Goal: Task Accomplishment & Management: Use online tool/utility

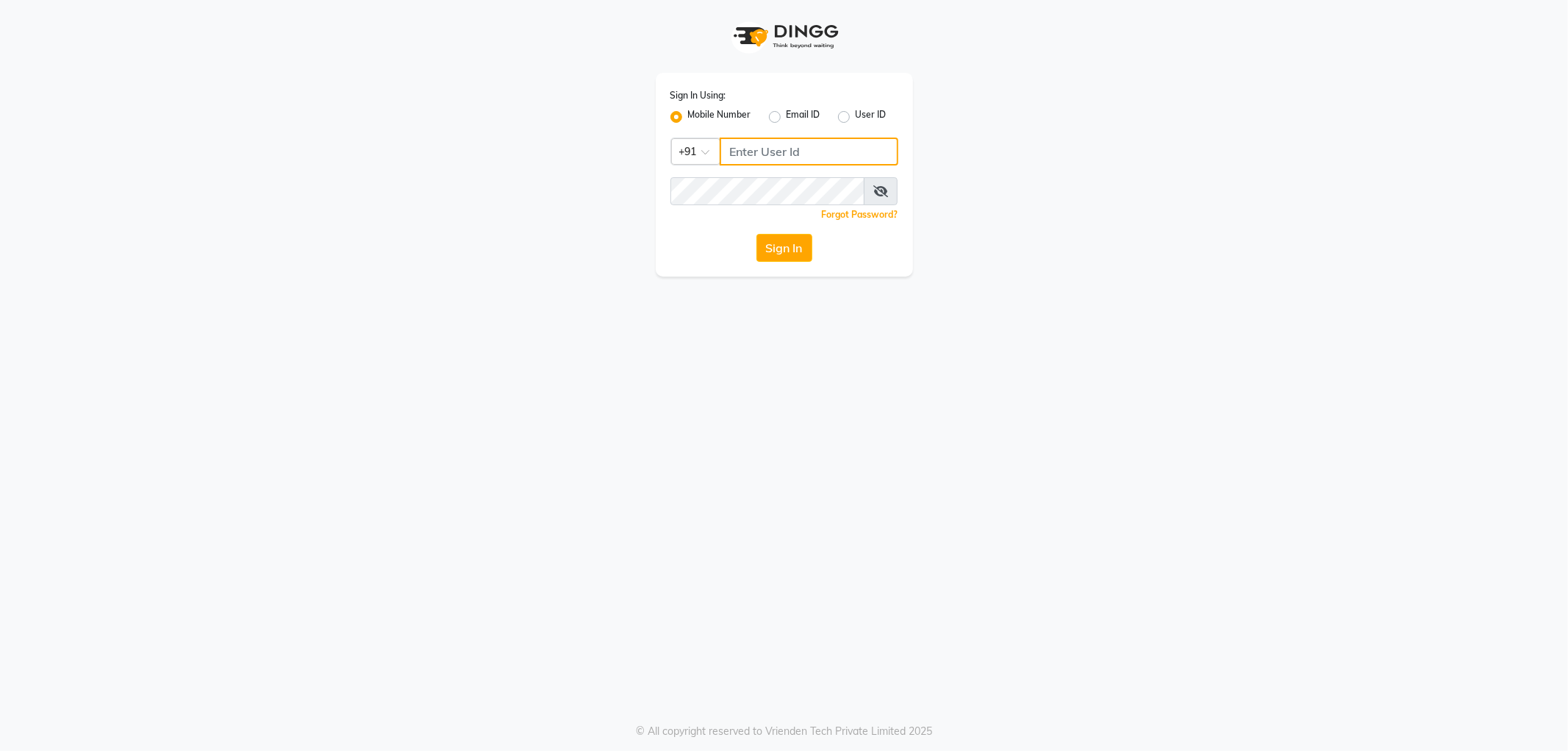
type input "9910640098"
click at [804, 246] on button "Sign In" at bounding box center [784, 248] width 56 height 28
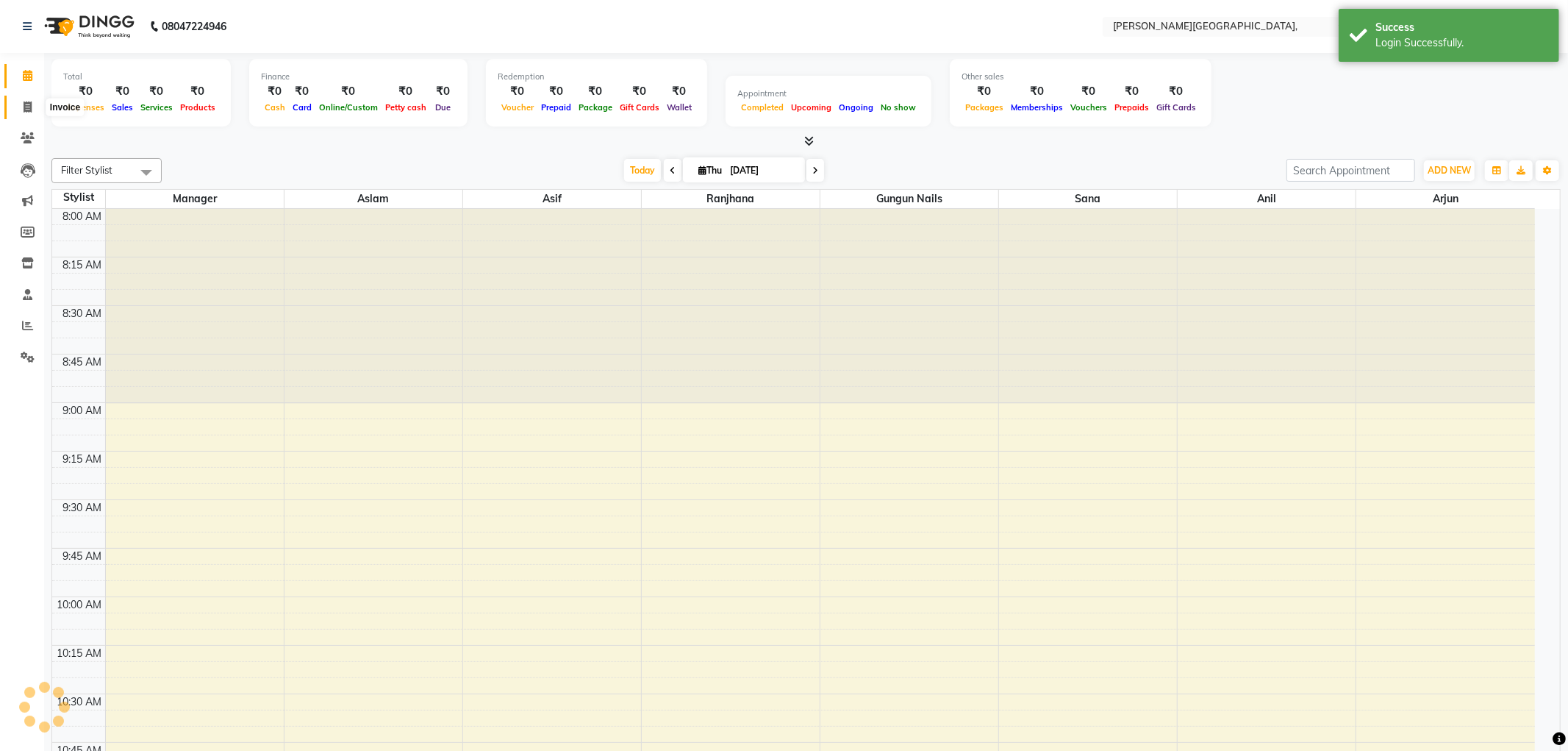
select select "en"
click at [19, 107] on span at bounding box center [27, 108] width 26 height 17
select select "service"
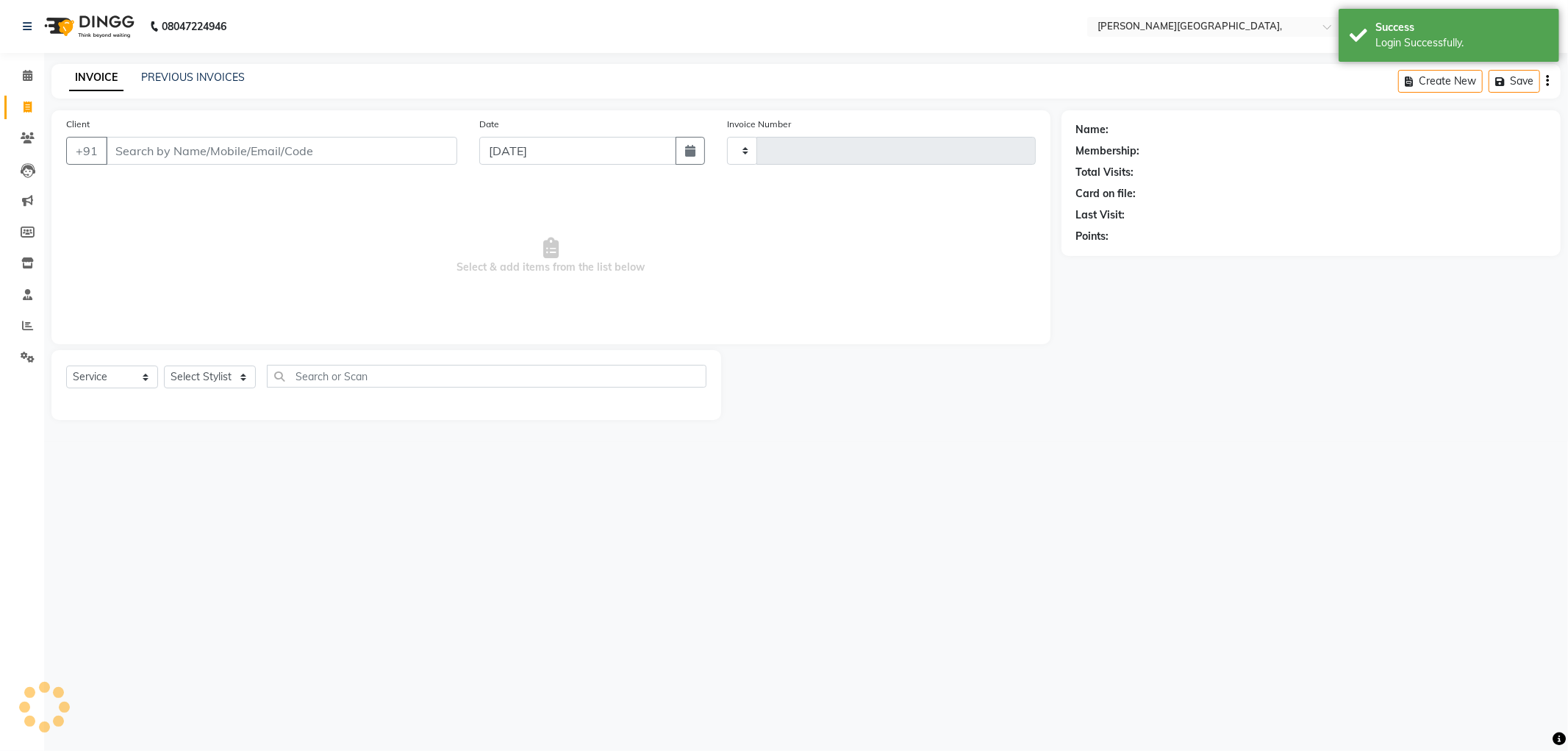
type input "2349"
select select "6483"
click at [169, 70] on link "PREVIOUS INVOICES" at bounding box center [193, 77] width 103 height 13
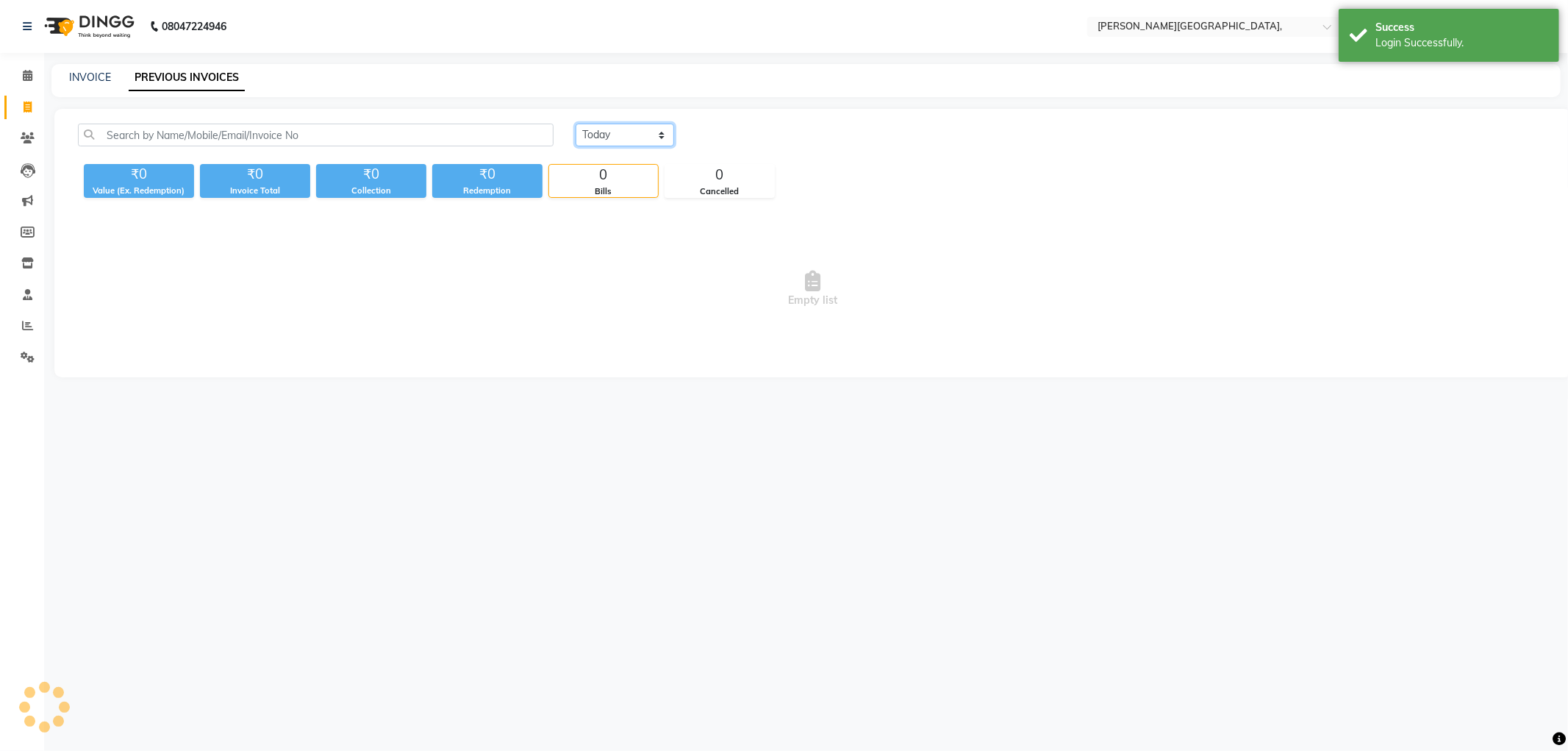
click at [665, 136] on select "[DATE] [DATE] Custom Range" at bounding box center [624, 135] width 98 height 23
select select "[DATE]"
click at [575, 123] on select "[DATE] [DATE] Custom Range" at bounding box center [624, 135] width 98 height 23
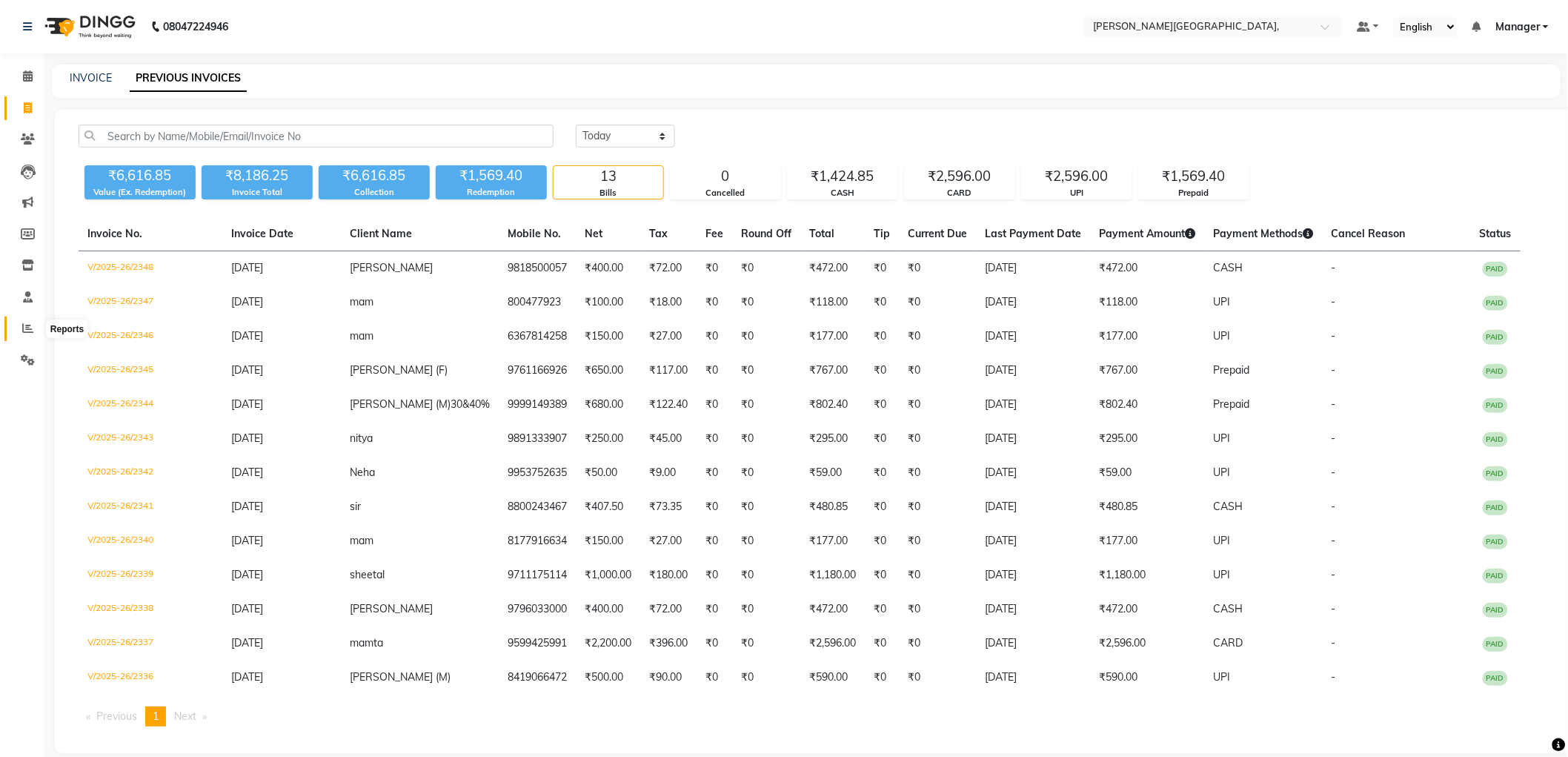
click at [26, 328] on icon at bounding box center [27, 328] width 11 height 11
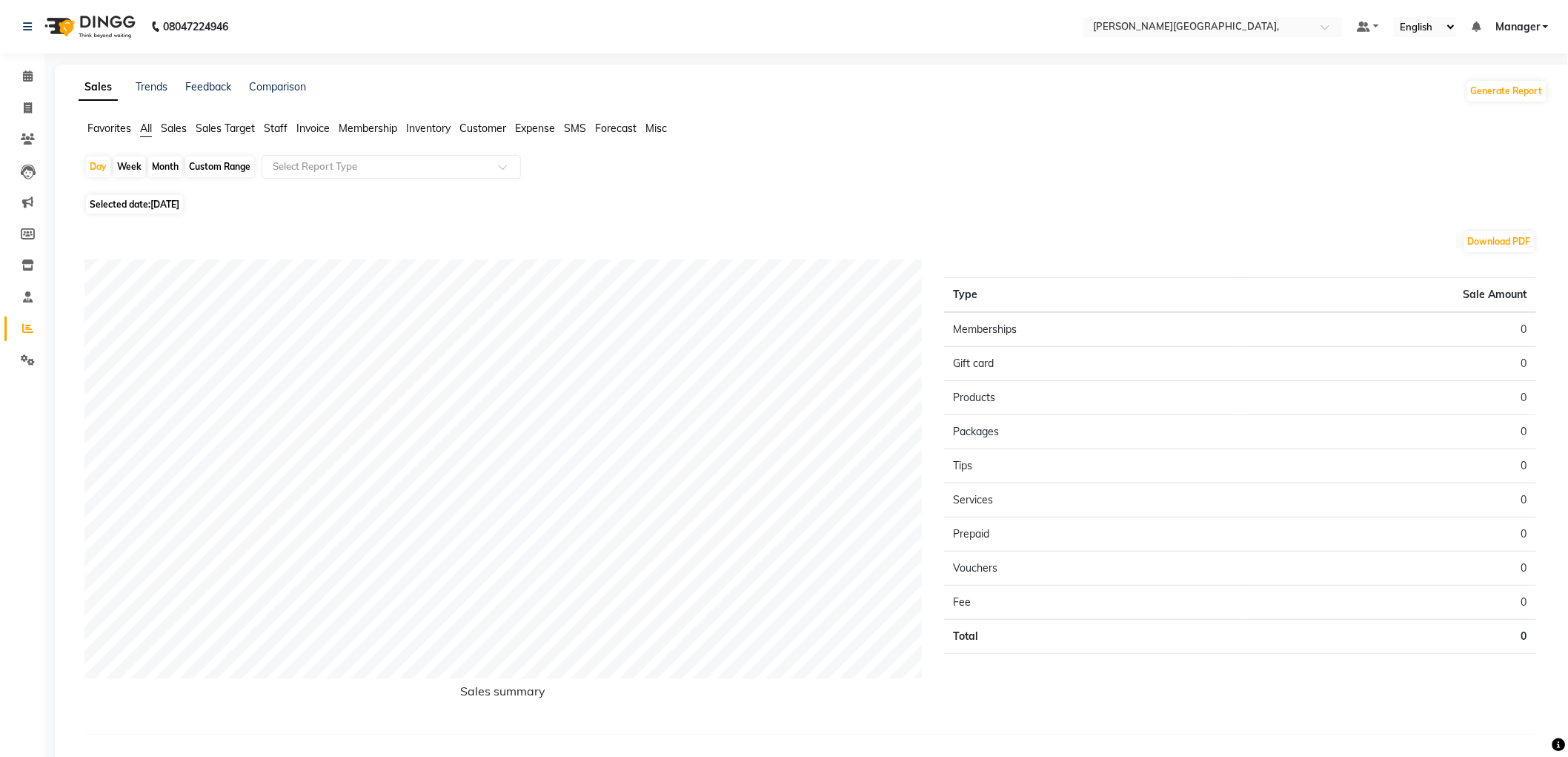
click at [173, 128] on span "Sales" at bounding box center [173, 128] width 26 height 13
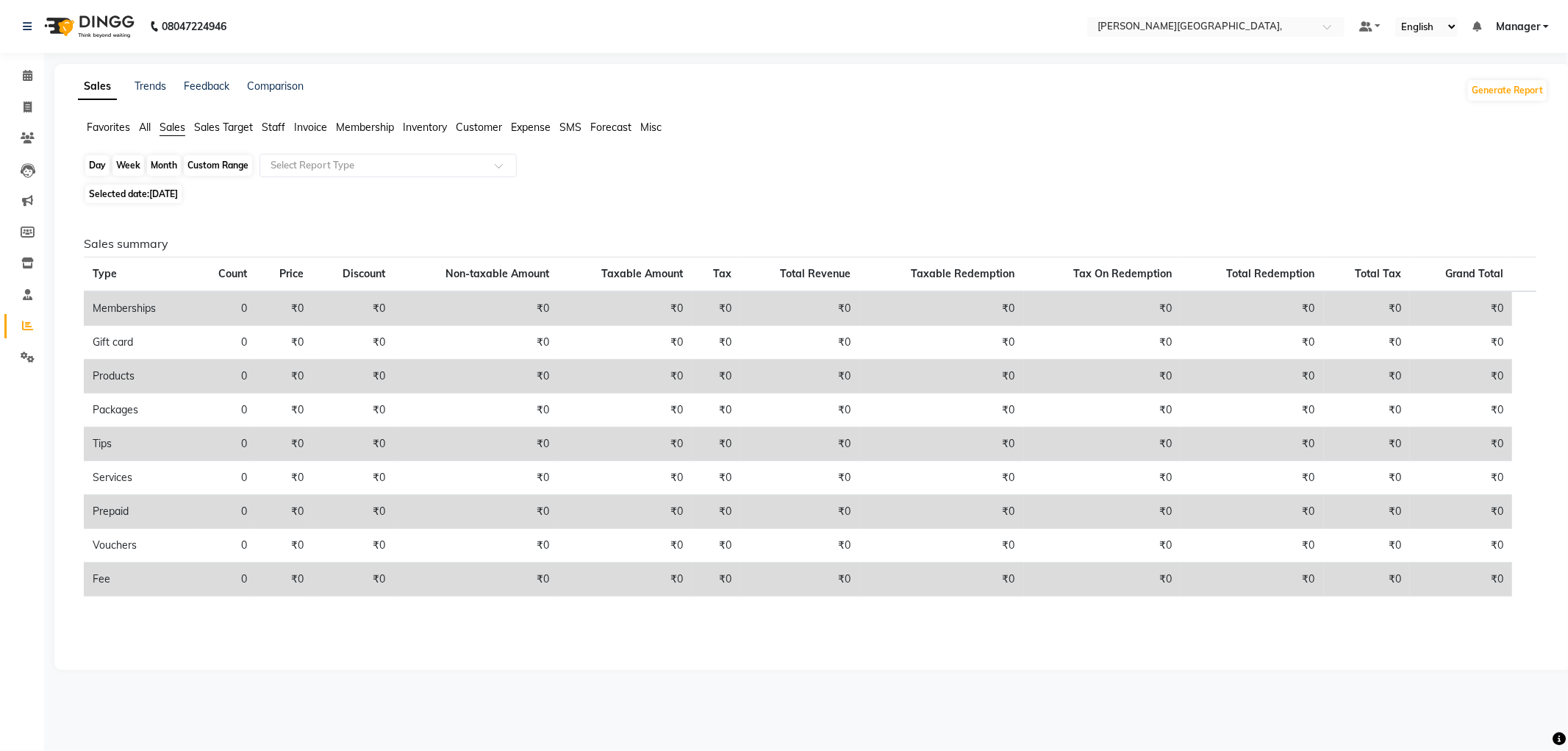
click at [103, 165] on div "Day" at bounding box center [97, 165] width 24 height 21
select select "9"
select select "2025"
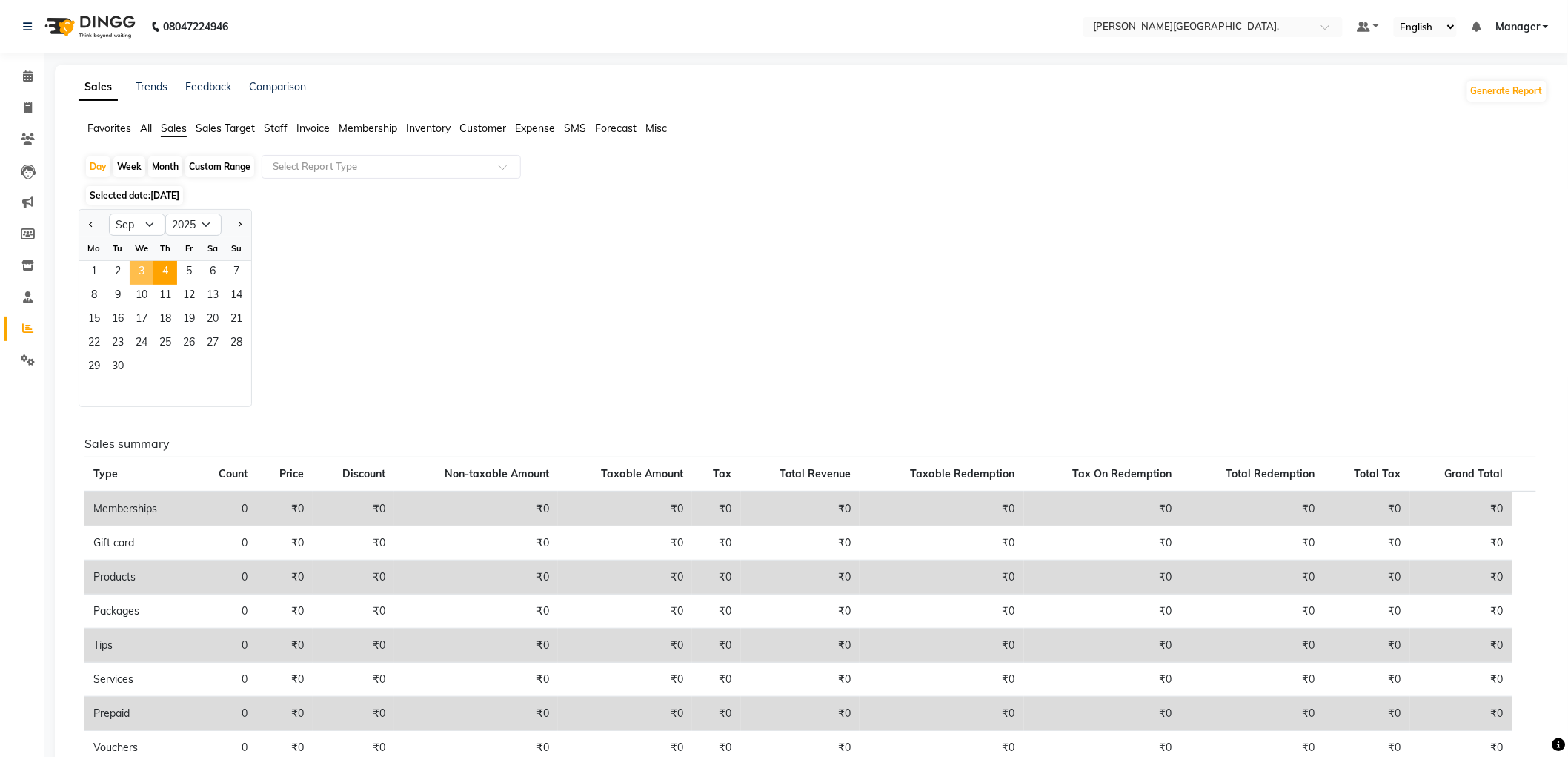
click at [142, 271] on span "3" at bounding box center [142, 273] width 23 height 23
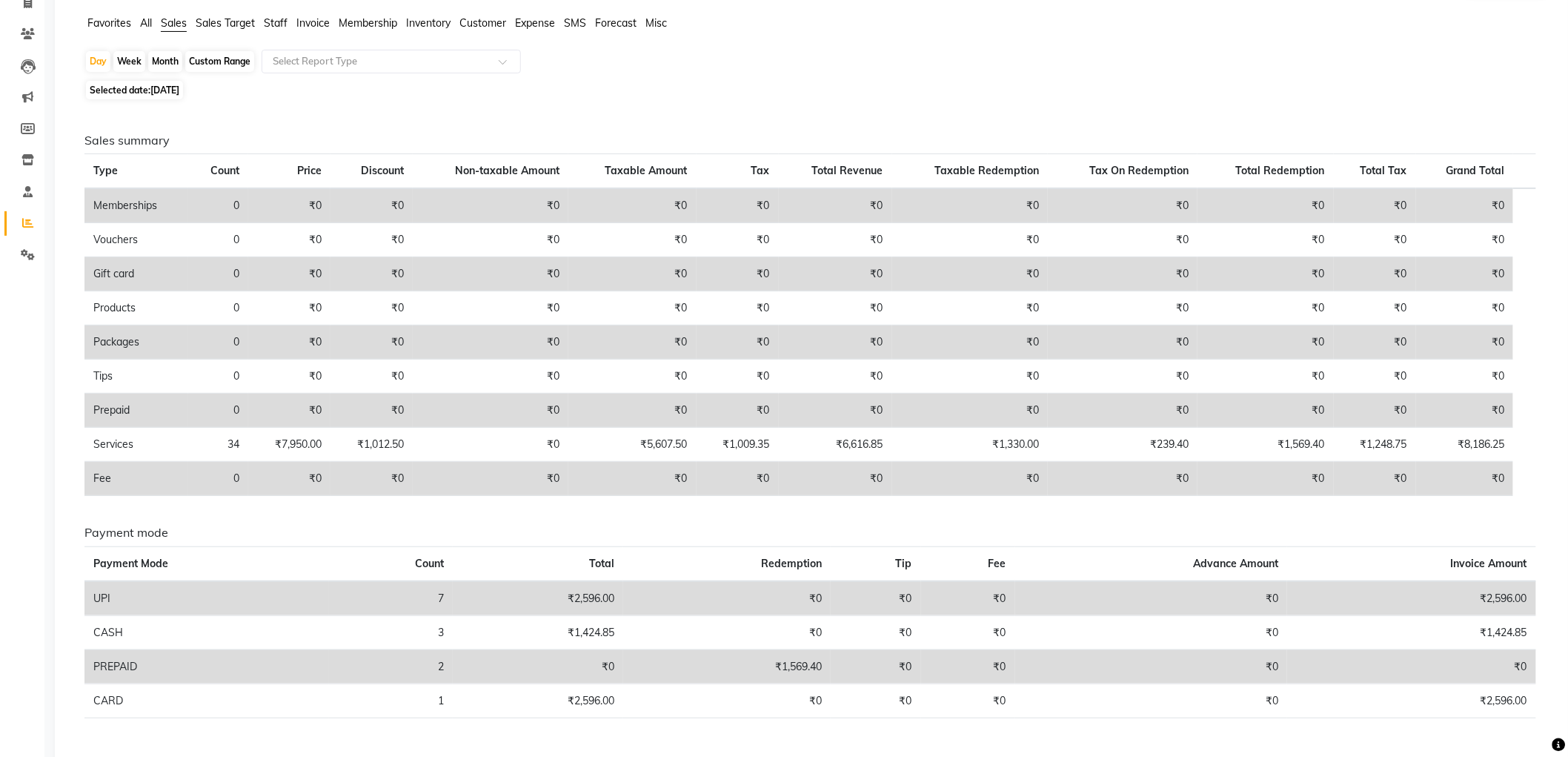
scroll to position [144, 0]
